Goal: Find specific page/section: Find specific page/section

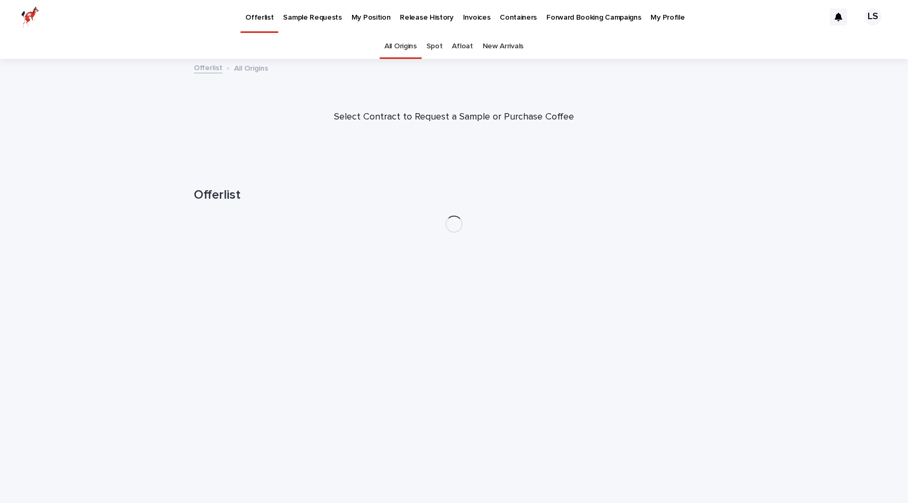
click at [365, 22] on link "My Position" at bounding box center [371, 16] width 49 height 33
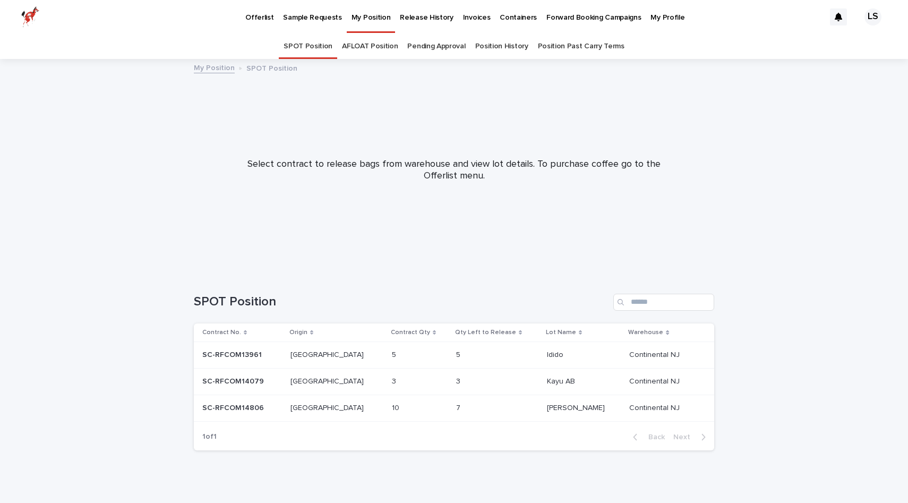
click at [263, 23] on link "Offerlist" at bounding box center [260, 16] width 38 height 33
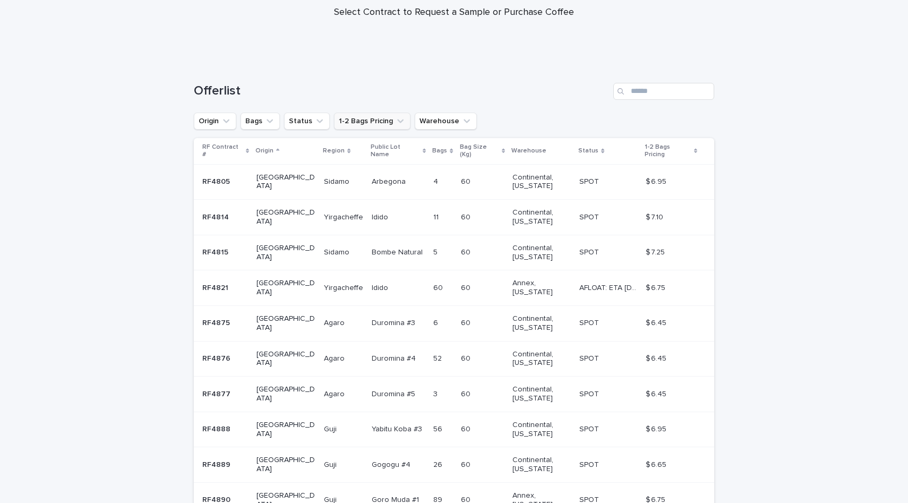
scroll to position [185, 0]
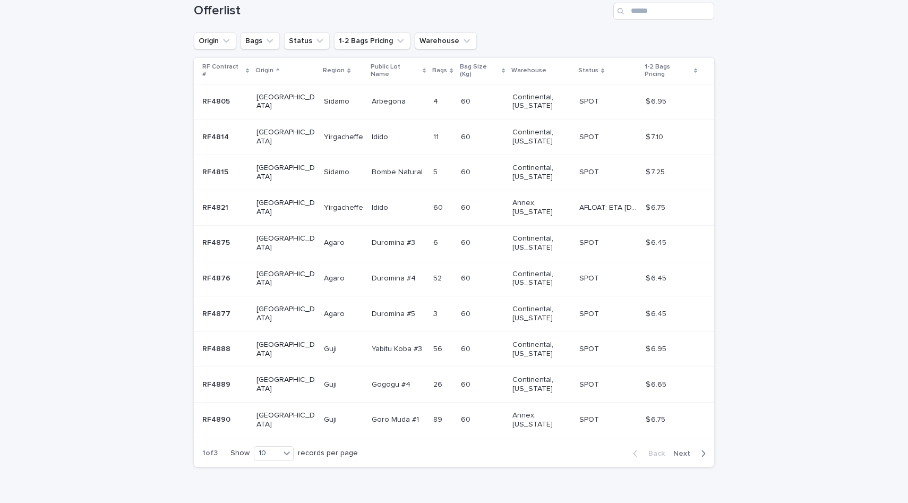
click at [694, 450] on span "Next" at bounding box center [684, 453] width 23 height 7
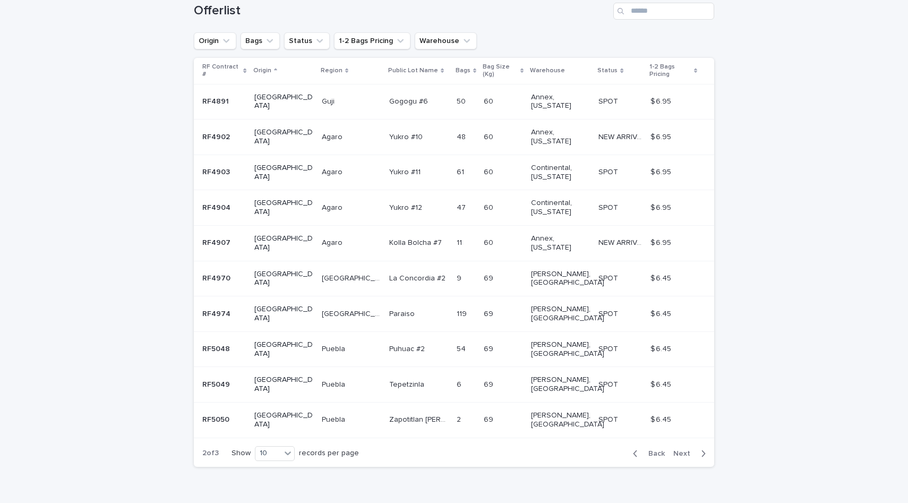
scroll to position [132, 0]
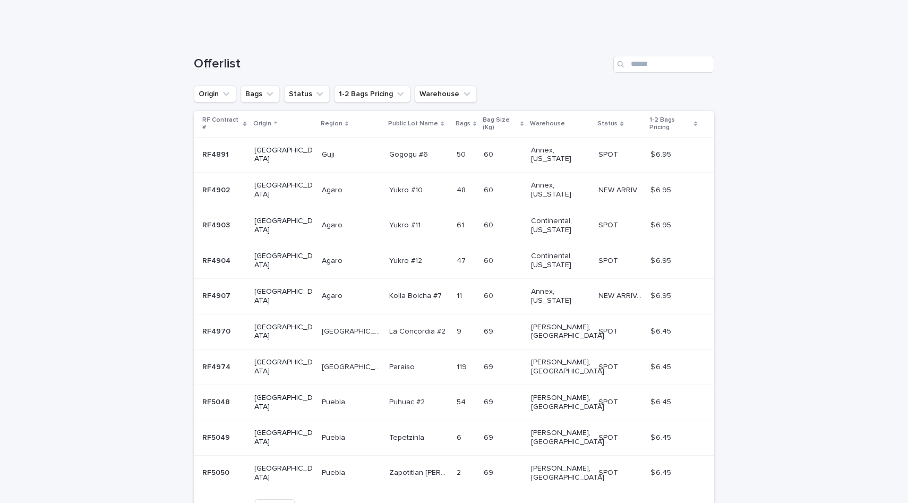
click at [693, 502] on span "Next" at bounding box center [684, 506] width 23 height 7
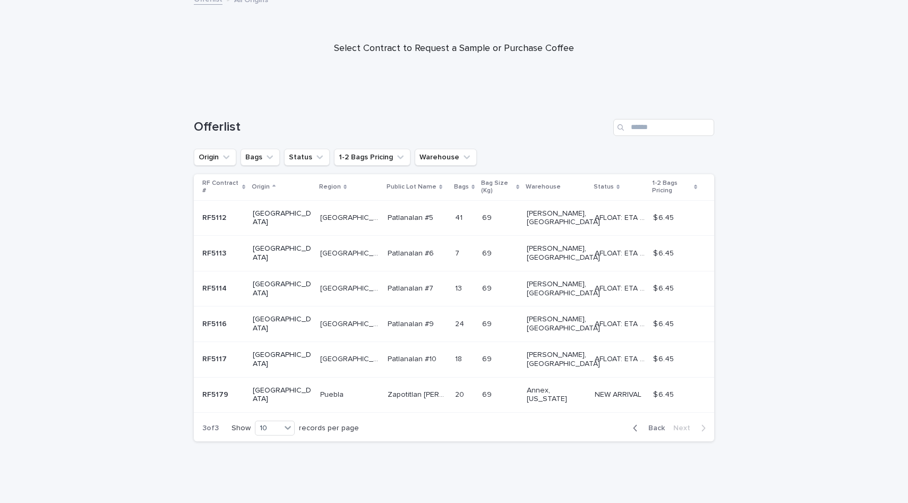
scroll to position [8, 0]
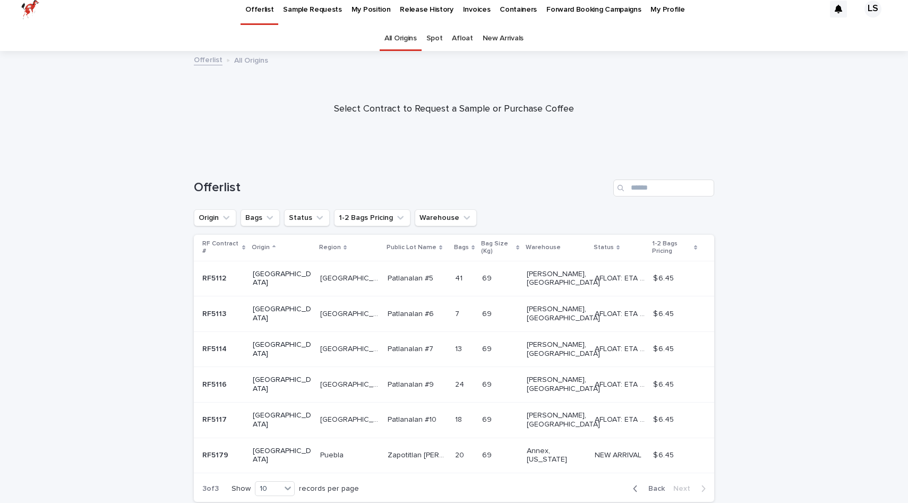
click at [659, 475] on div "Back Next" at bounding box center [669, 488] width 90 height 27
click at [659, 485] on span "Back" at bounding box center [653, 488] width 23 height 7
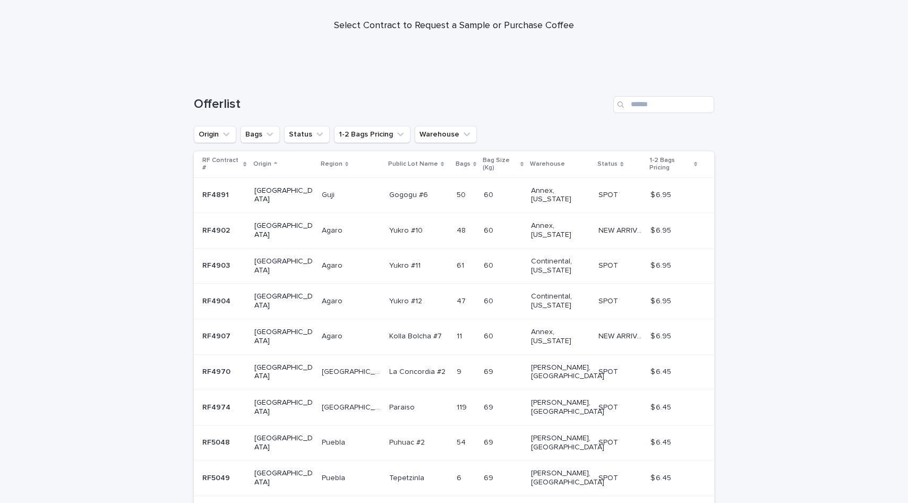
scroll to position [132, 0]
